Goal: Information Seeking & Learning: Learn about a topic

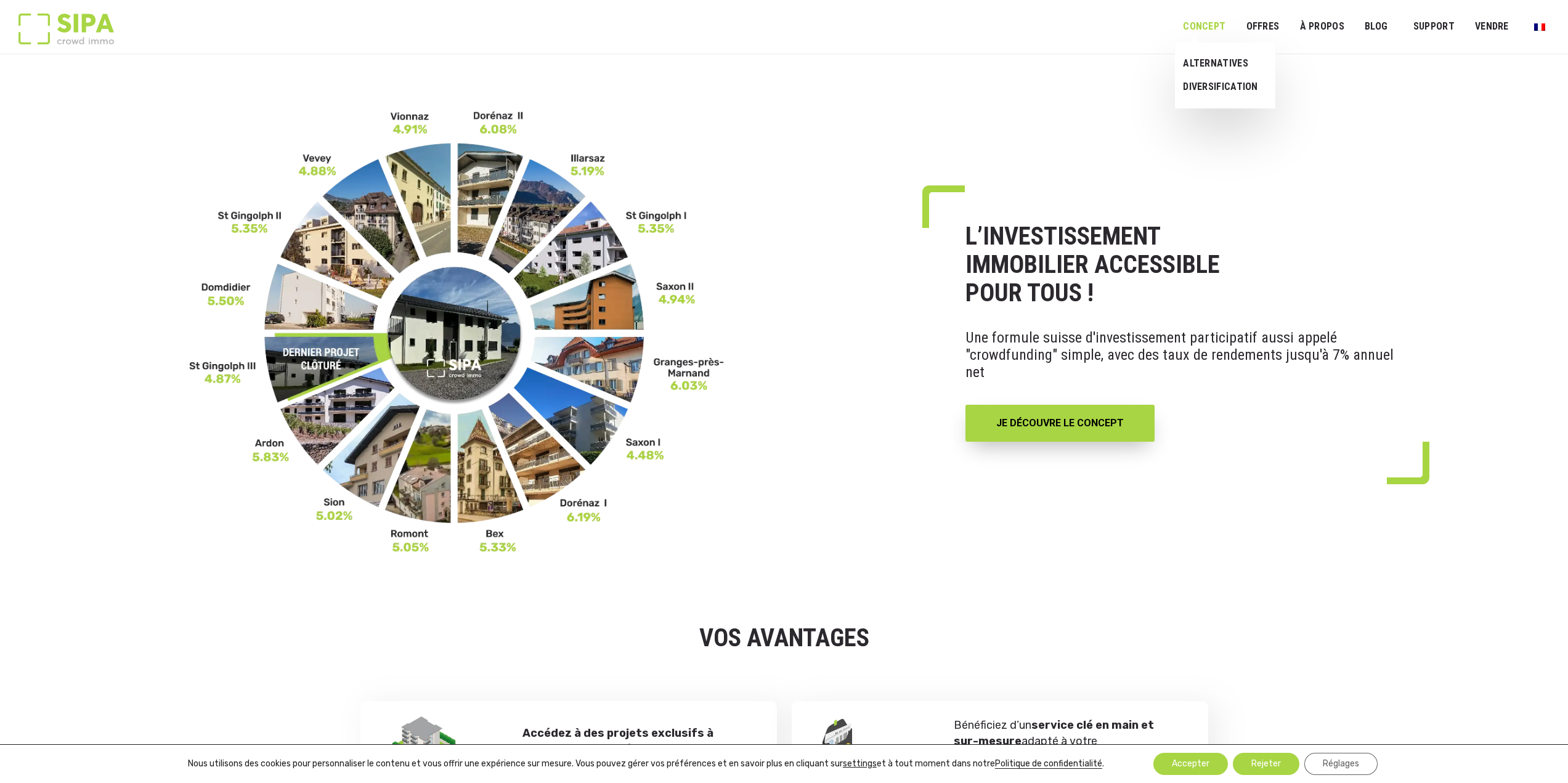
click at [1228, 22] on link "Concept" at bounding box center [1203, 26] width 58 height 28
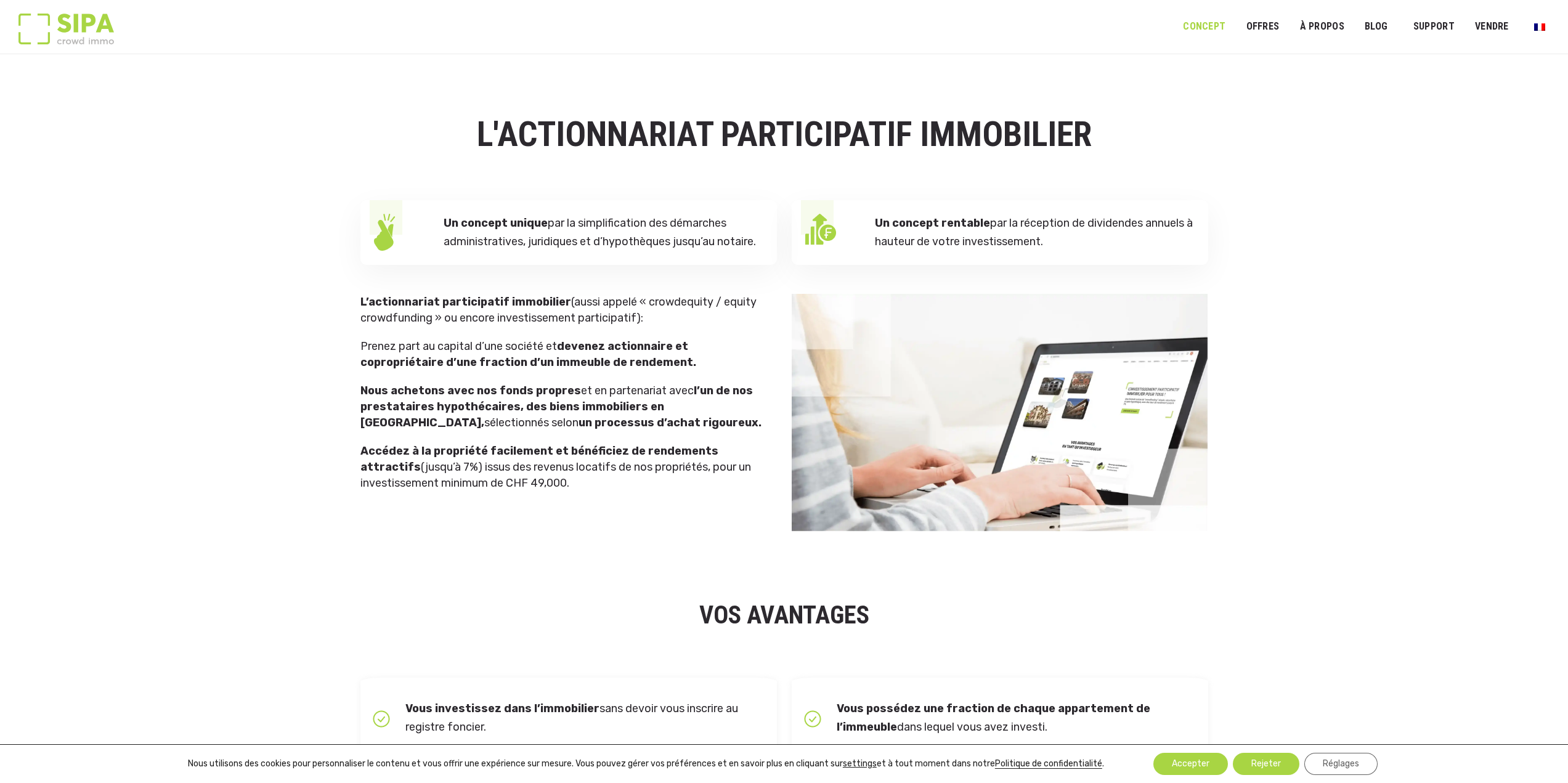
drag, startPoint x: 618, startPoint y: 479, endPoint x: 359, endPoint y: 301, distance: 314.3
click at [359, 301] on div "L’actionnariat participatif immobilier (aussi appelé « crowdequity / equity cro…" at bounding box center [569, 413] width 431 height 238
drag, startPoint x: 475, startPoint y: 127, endPoint x: 921, endPoint y: -75, distance: 489.6
click at [1278, 69] on link "NOS PROPRIÉTÉS" at bounding box center [1286, 63] width 98 height 23
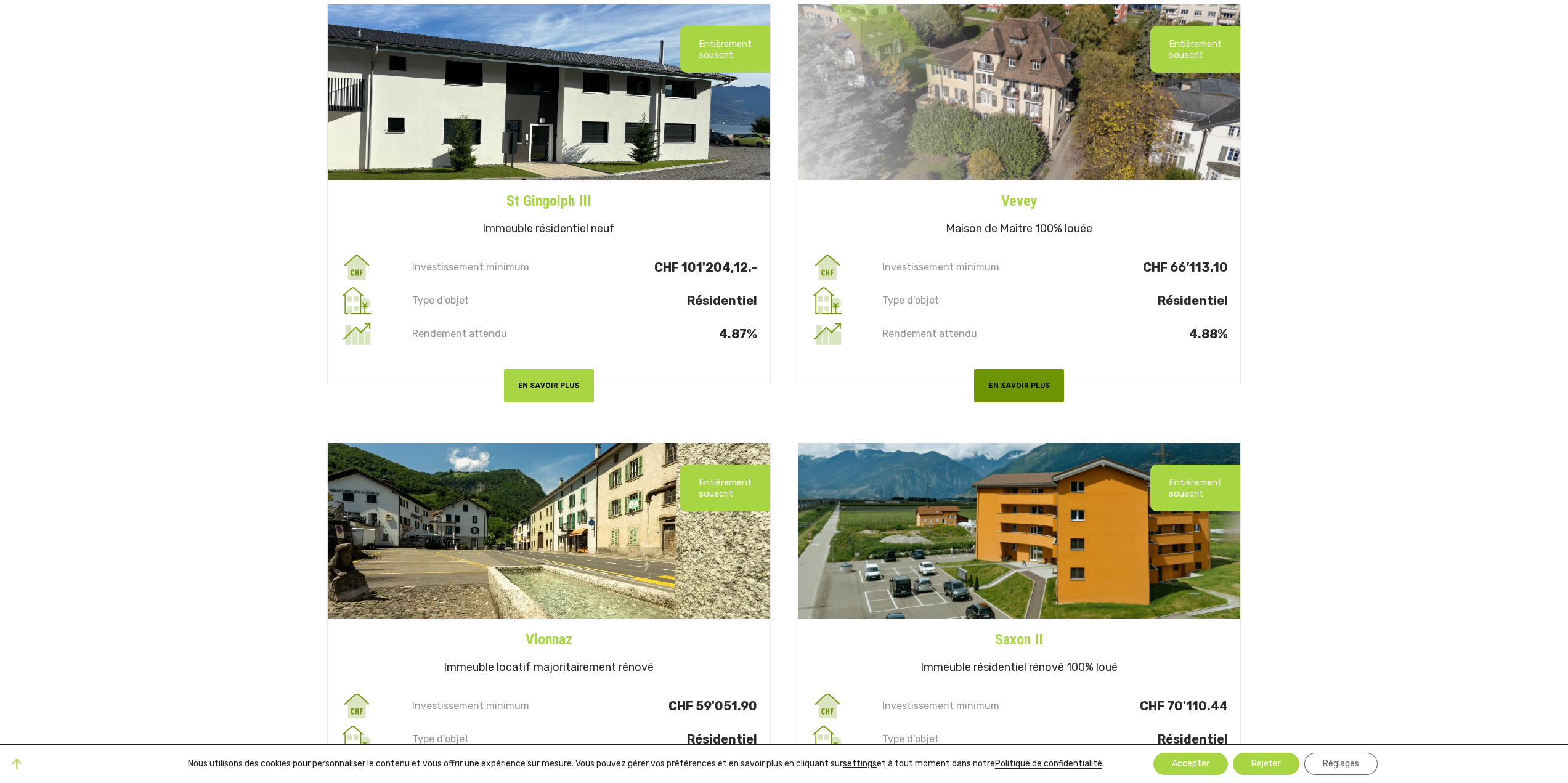
scroll to position [308, 0]
click at [1041, 386] on button "EN SAVOIR PLUS" at bounding box center [1019, 386] width 90 height 33
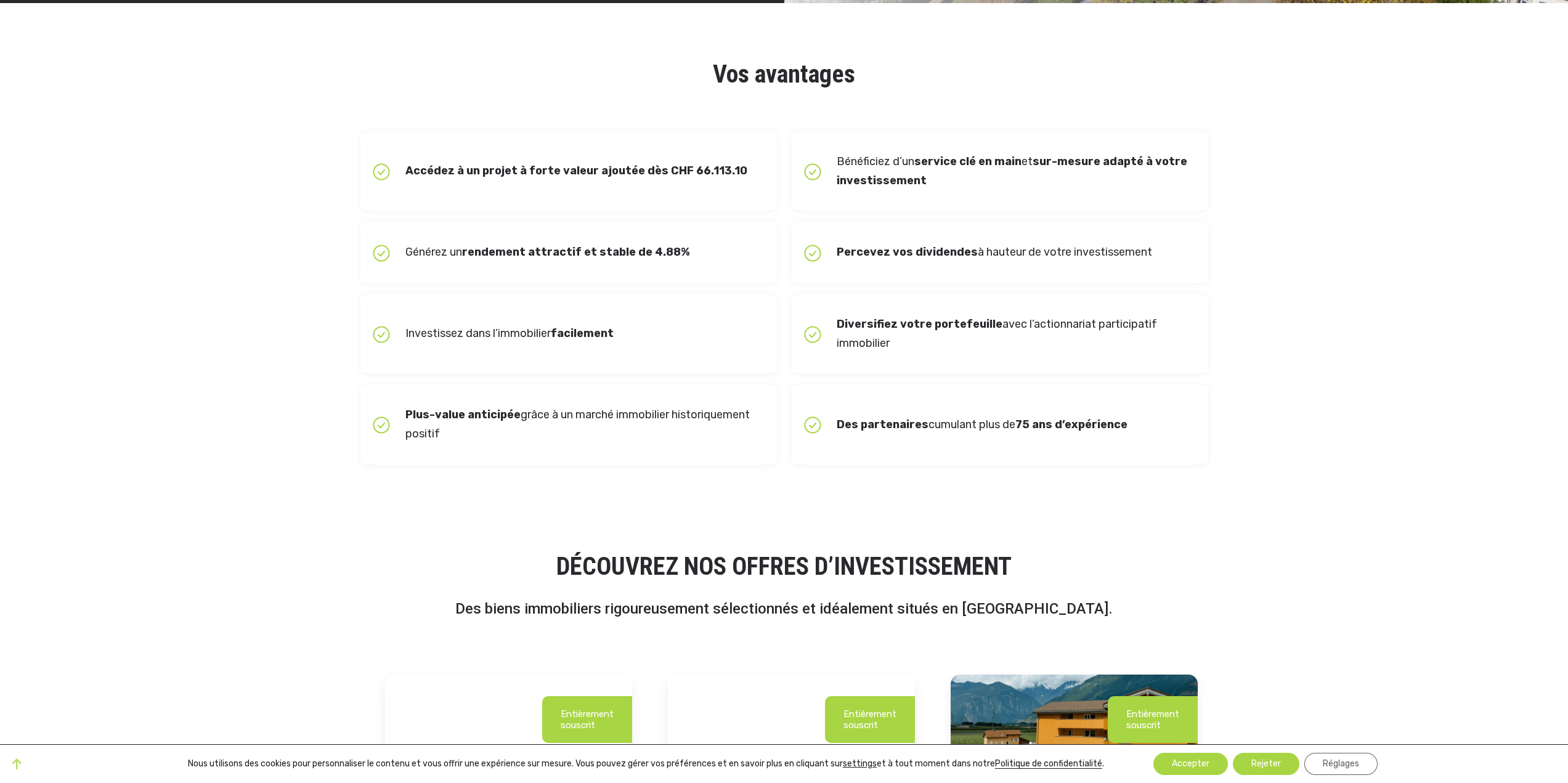
scroll to position [1446, 0]
